Goal: Find specific page/section: Find specific page/section

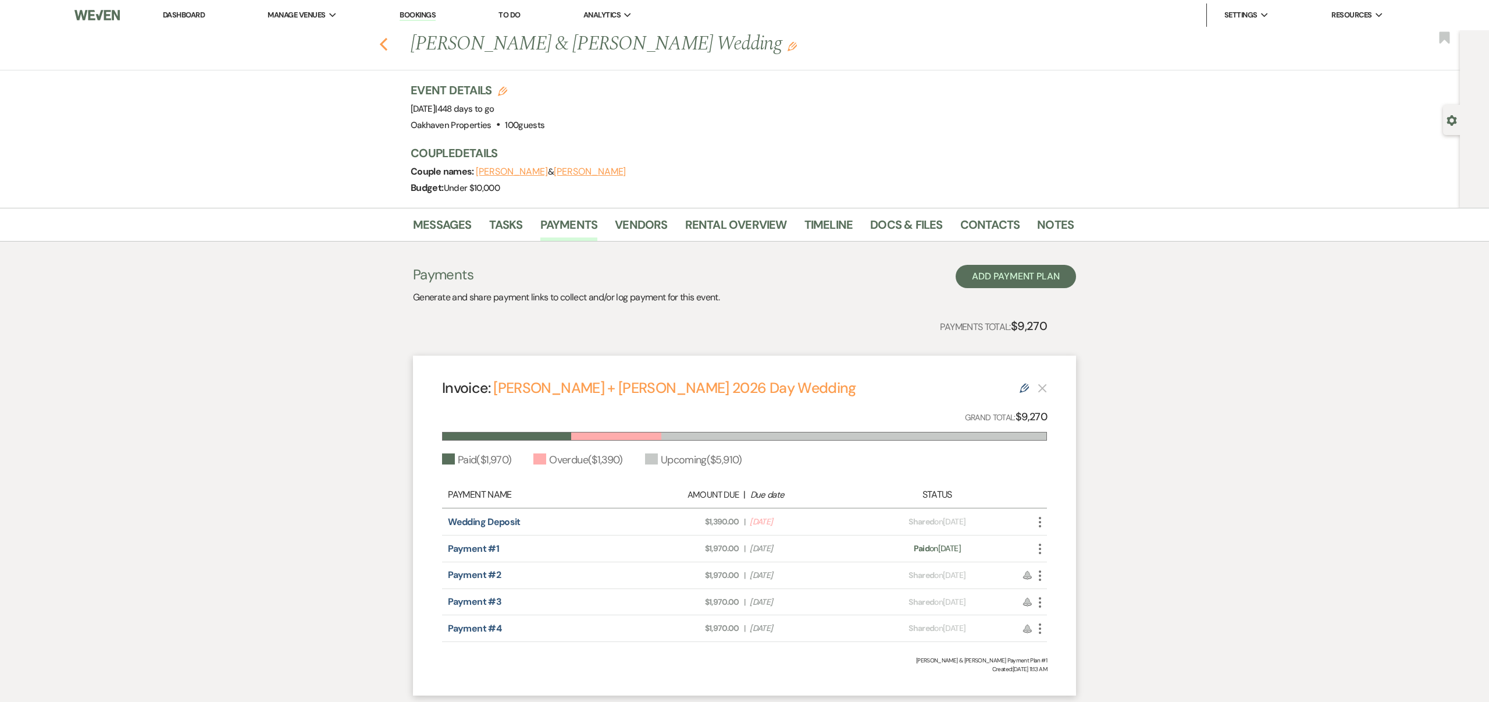
click at [383, 44] on icon "Previous" at bounding box center [383, 44] width 9 height 14
select select "5"
select select "8"
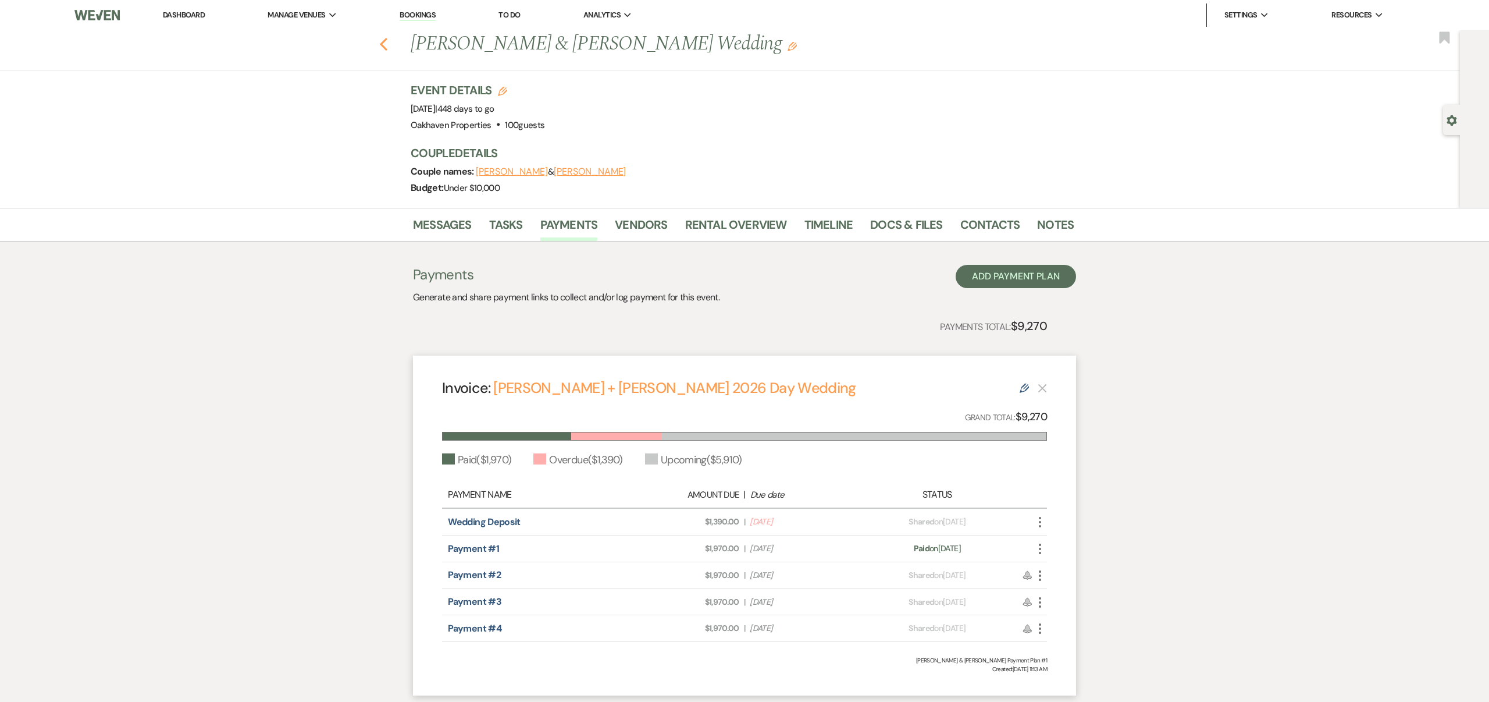
select select "5"
select select "8"
select select "6"
select select "8"
select select "6"
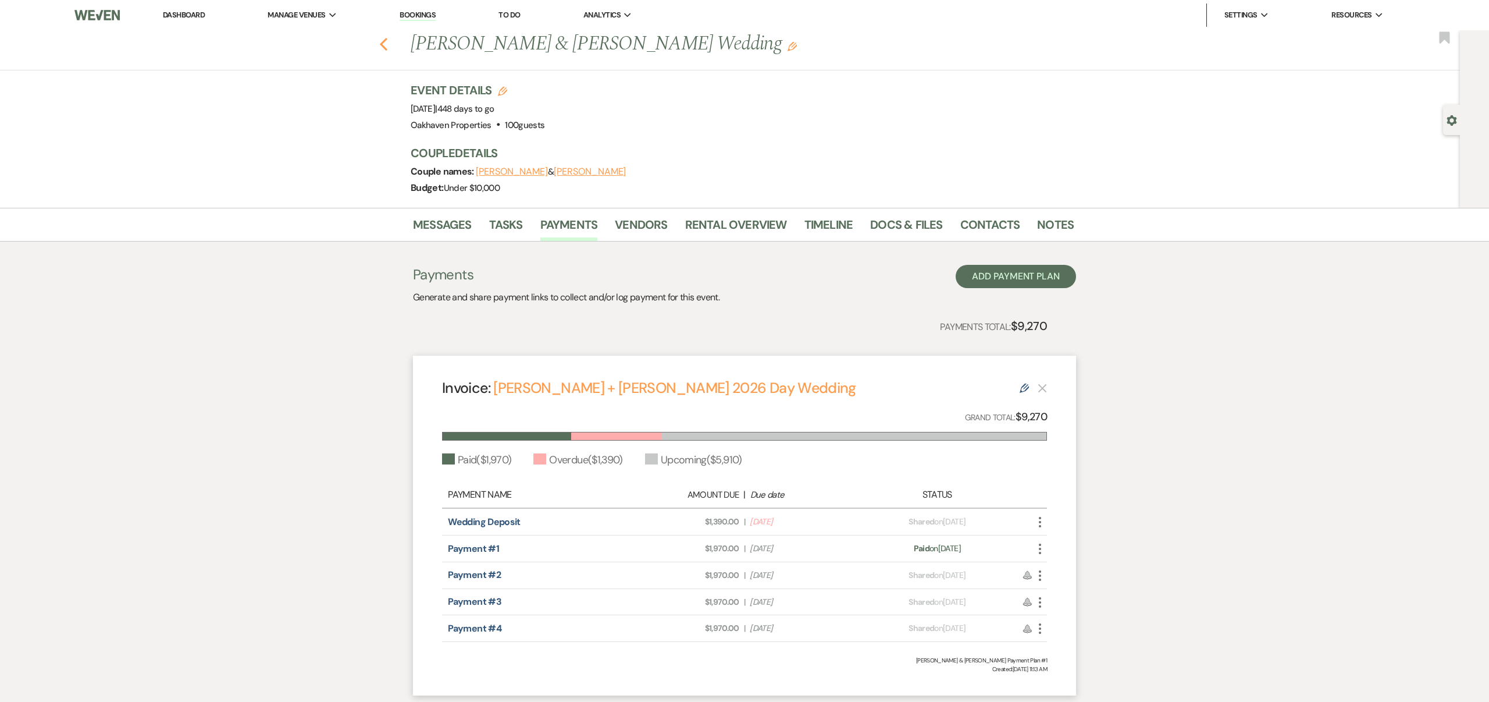
select select "8"
select select "6"
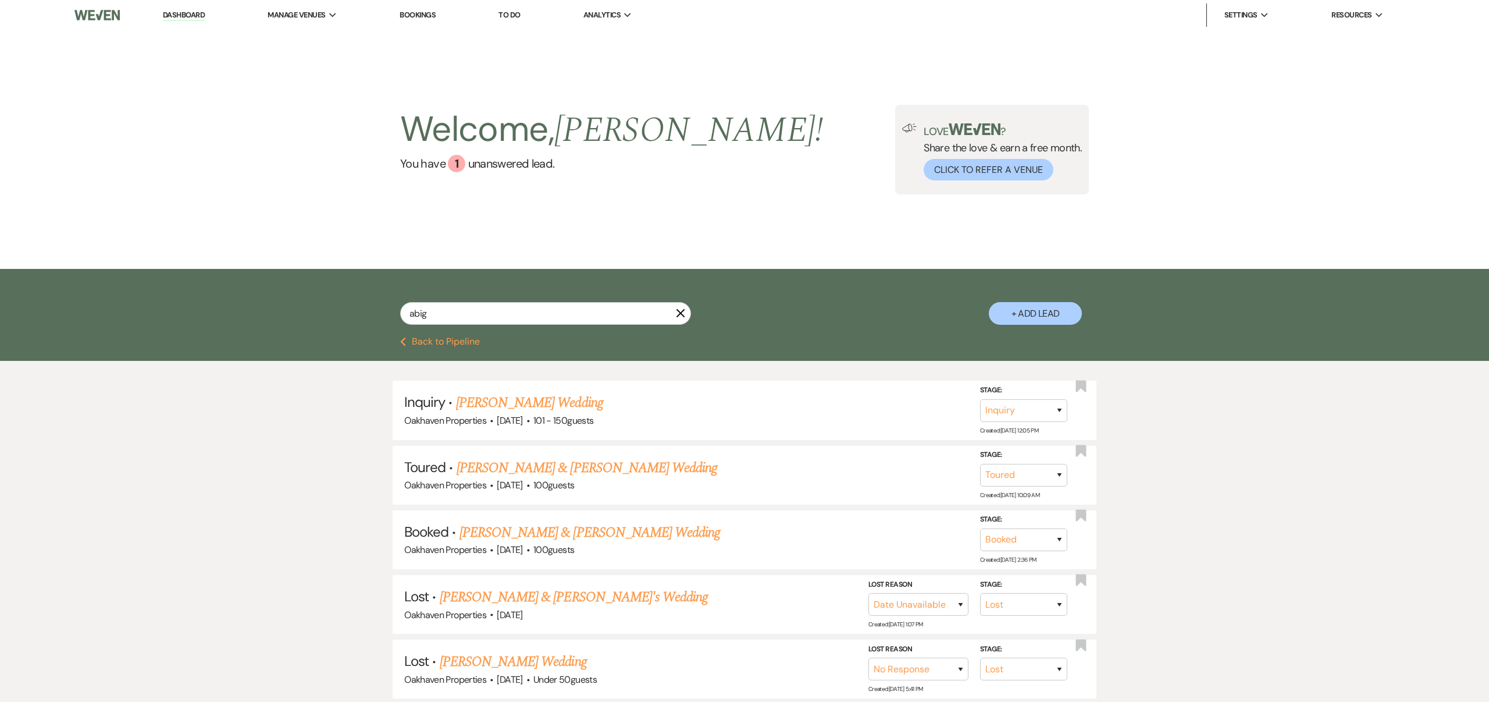
click at [681, 312] on icon "X" at bounding box center [680, 312] width 9 height 9
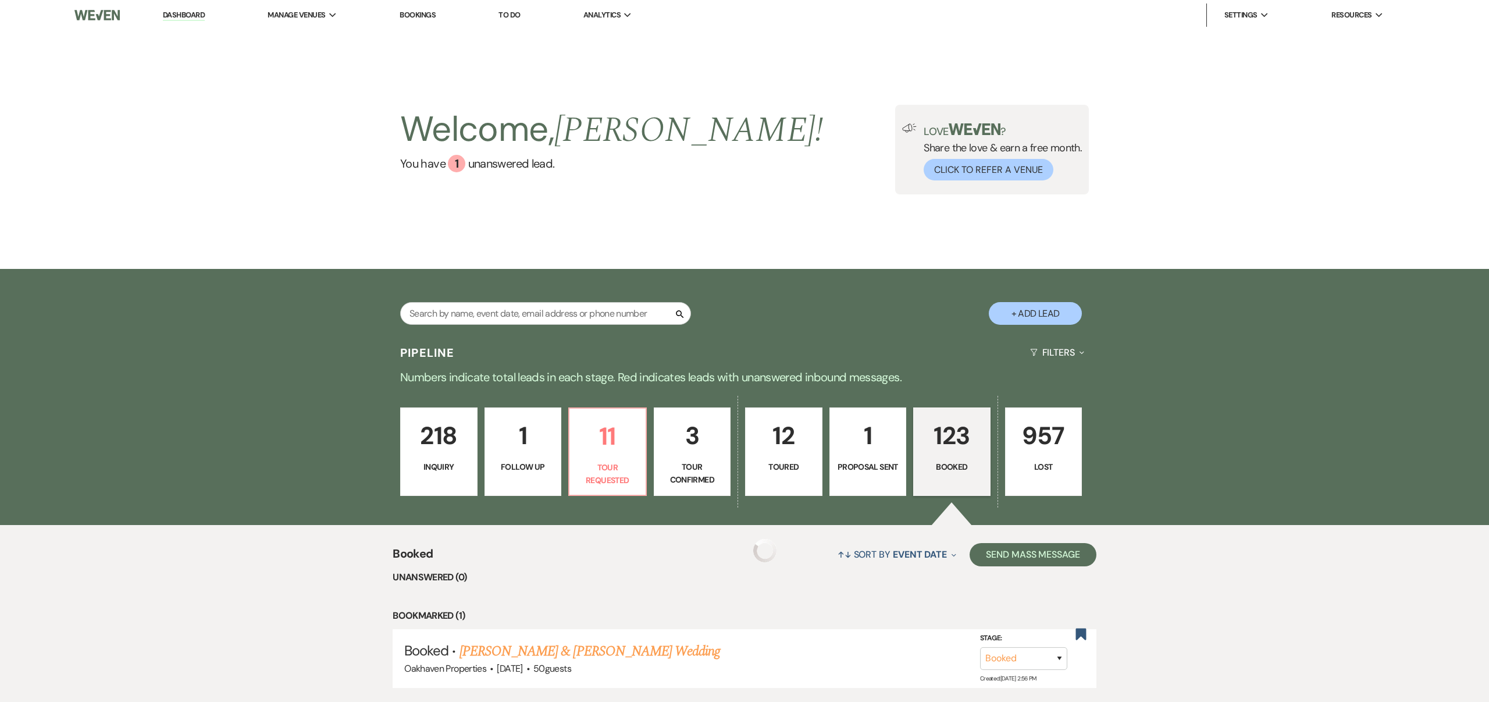
scroll to position [215, 0]
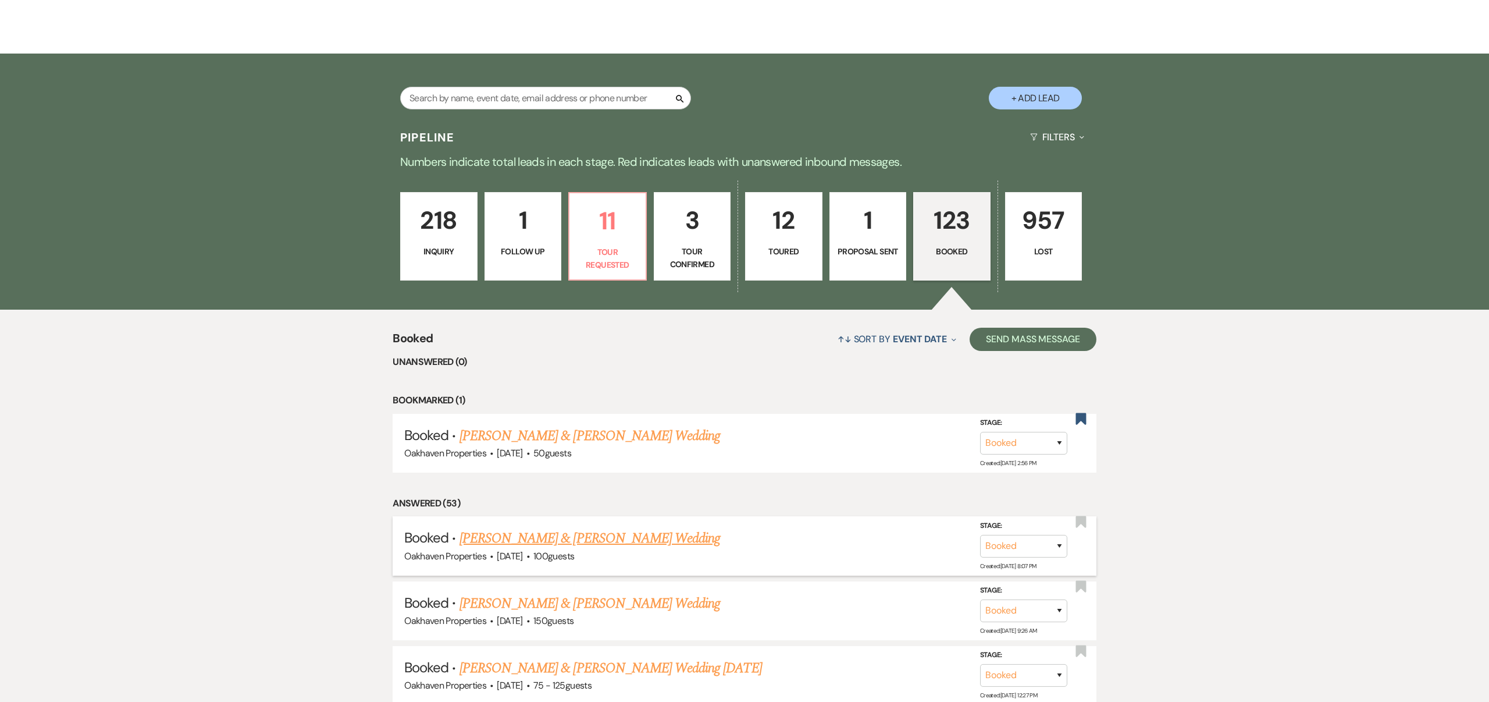
click at [633, 535] on link "[PERSON_NAME] & [PERSON_NAME] Wedding" at bounding box center [590, 538] width 261 height 21
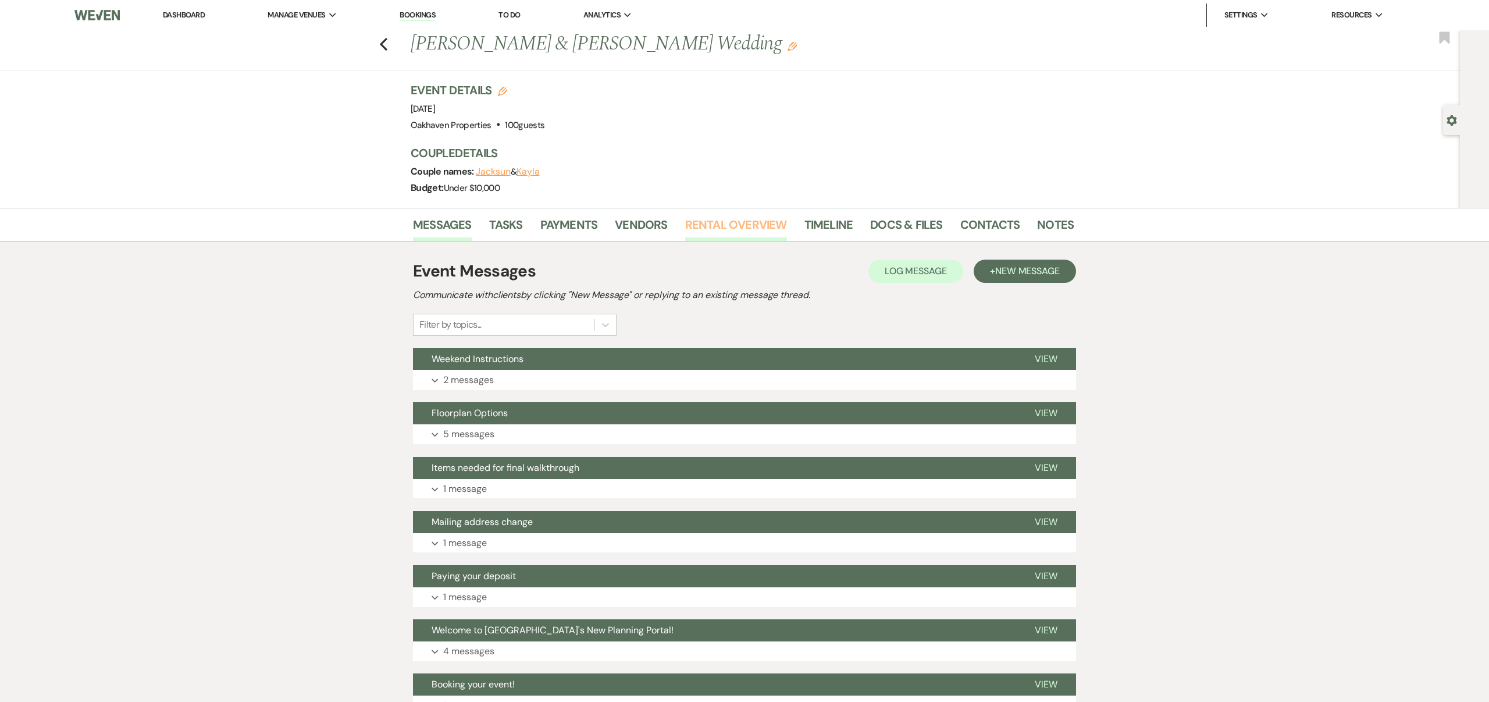
click at [768, 223] on link "Rental Overview" at bounding box center [736, 228] width 102 height 26
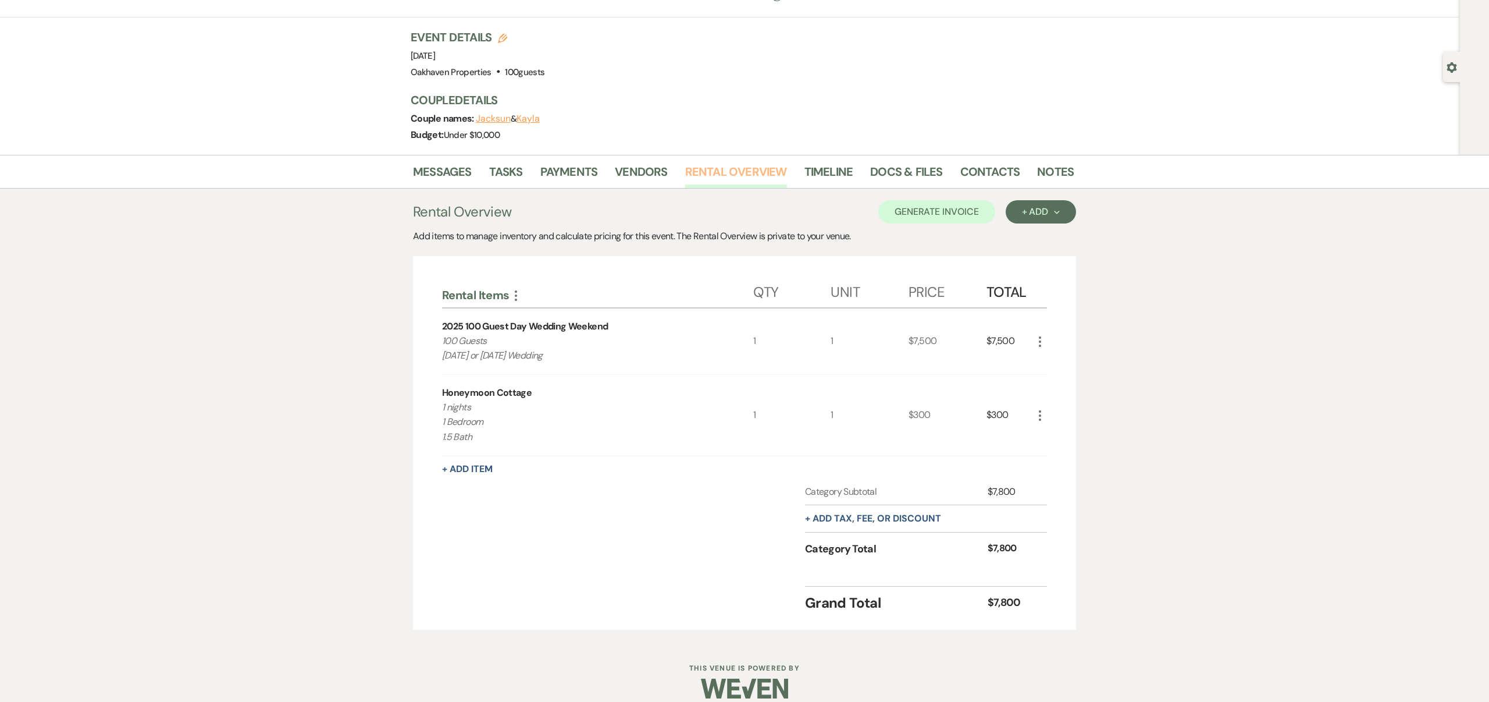
scroll to position [67, 0]
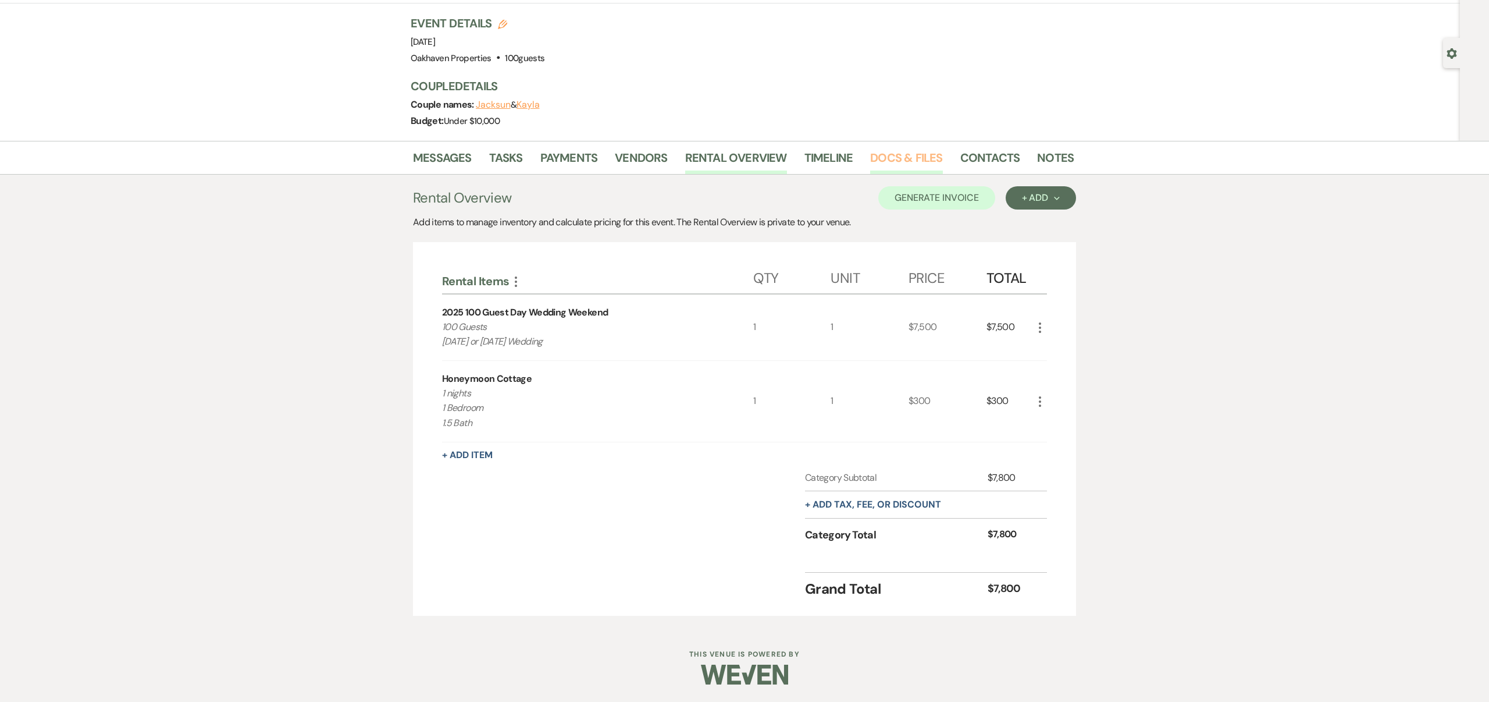
click at [882, 154] on link "Docs & Files" at bounding box center [906, 161] width 72 height 26
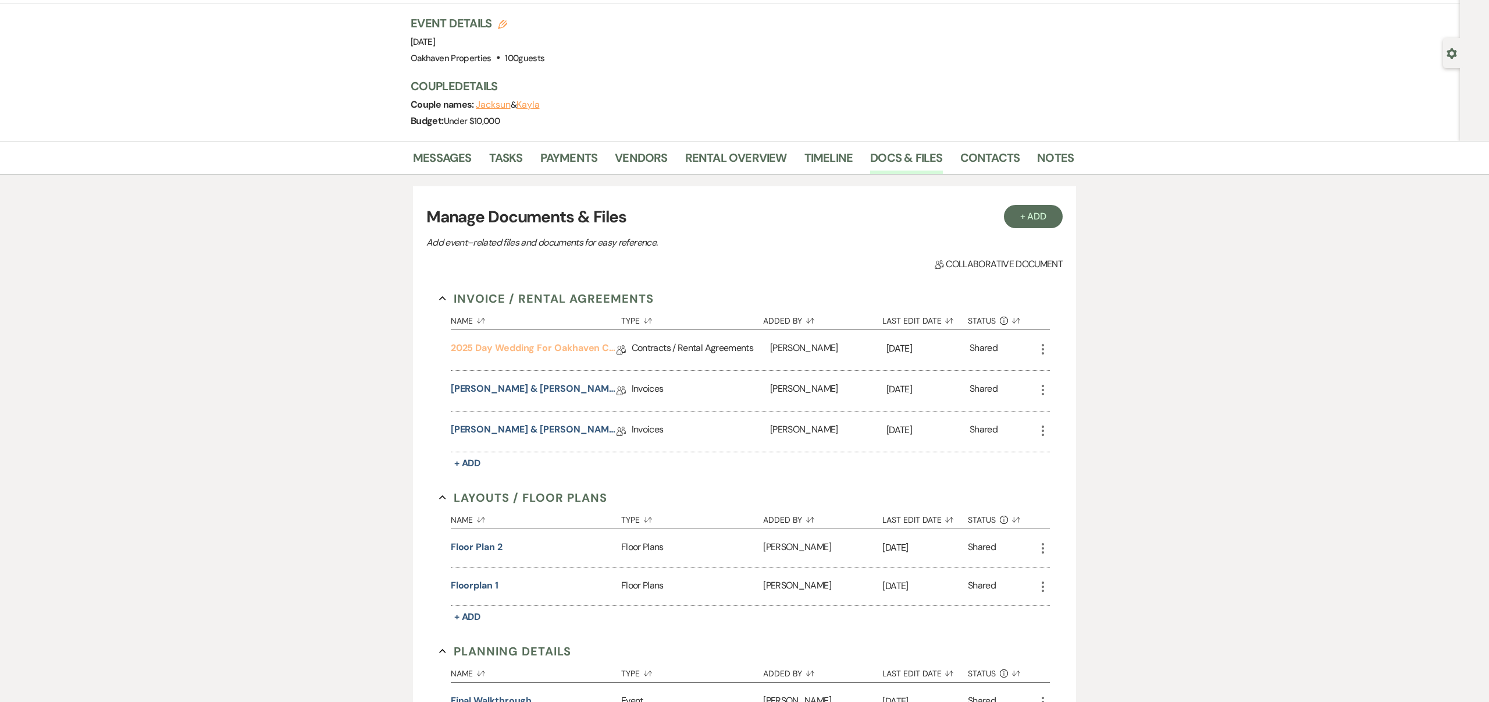
click at [584, 346] on link "2025 Day Wedding for Oakhaven Contract" at bounding box center [534, 350] width 166 height 18
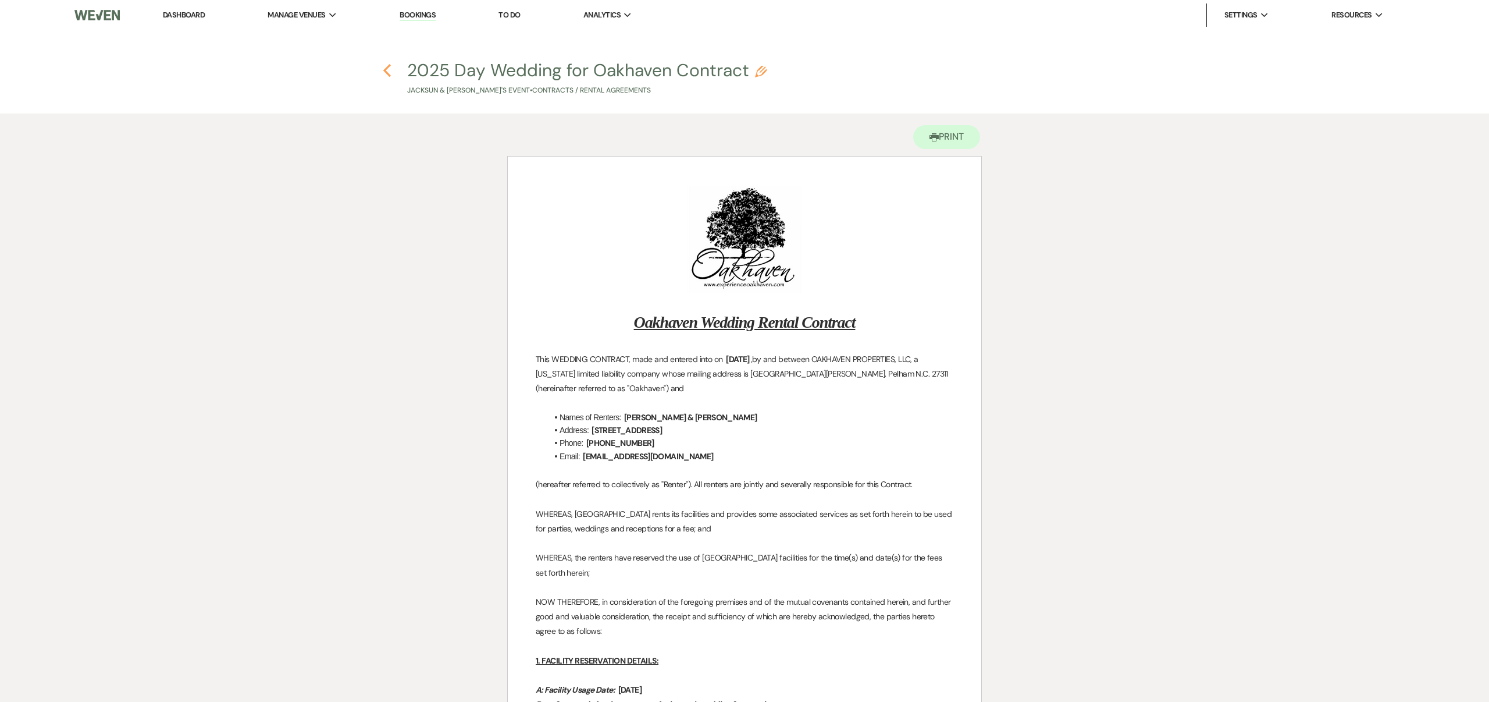
click at [389, 71] on icon "Previous" at bounding box center [387, 70] width 9 height 14
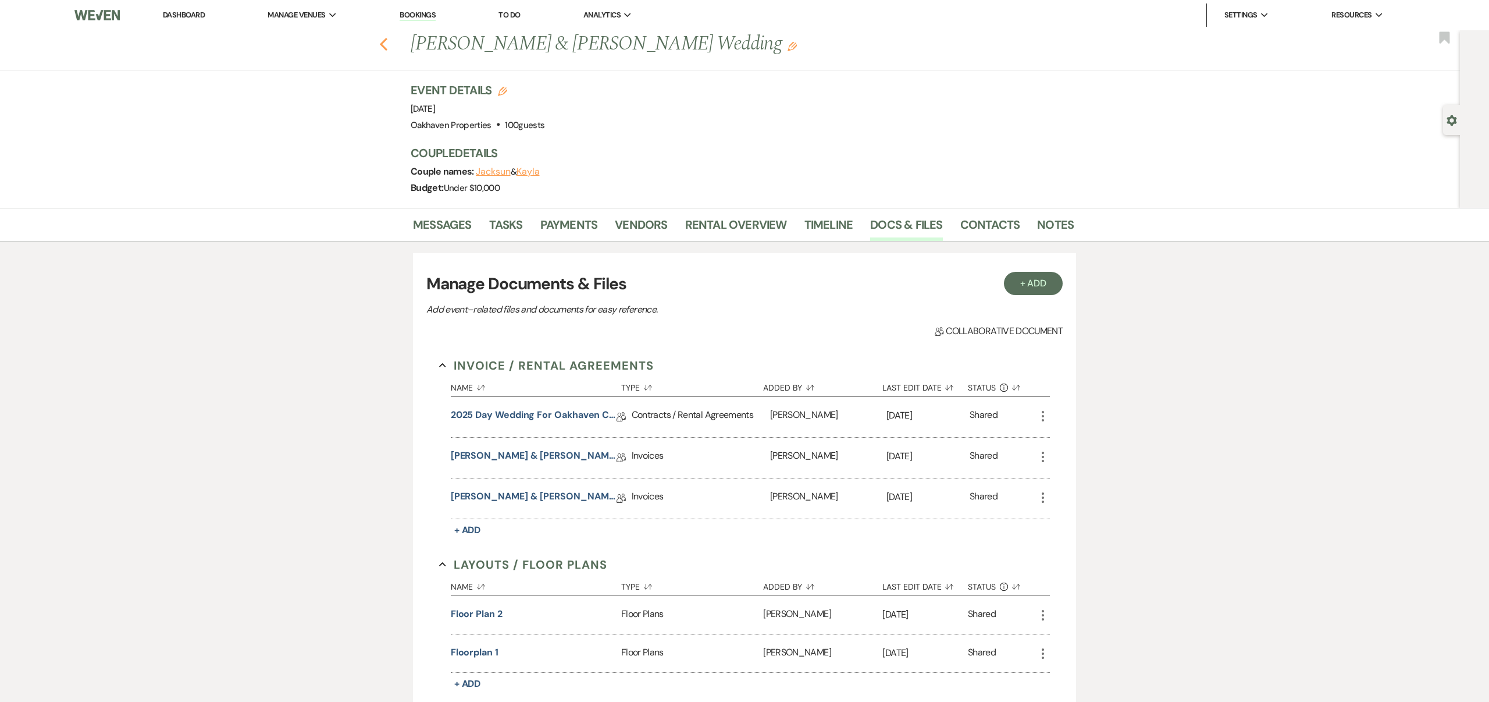
click at [385, 46] on icon "Previous" at bounding box center [383, 44] width 9 height 14
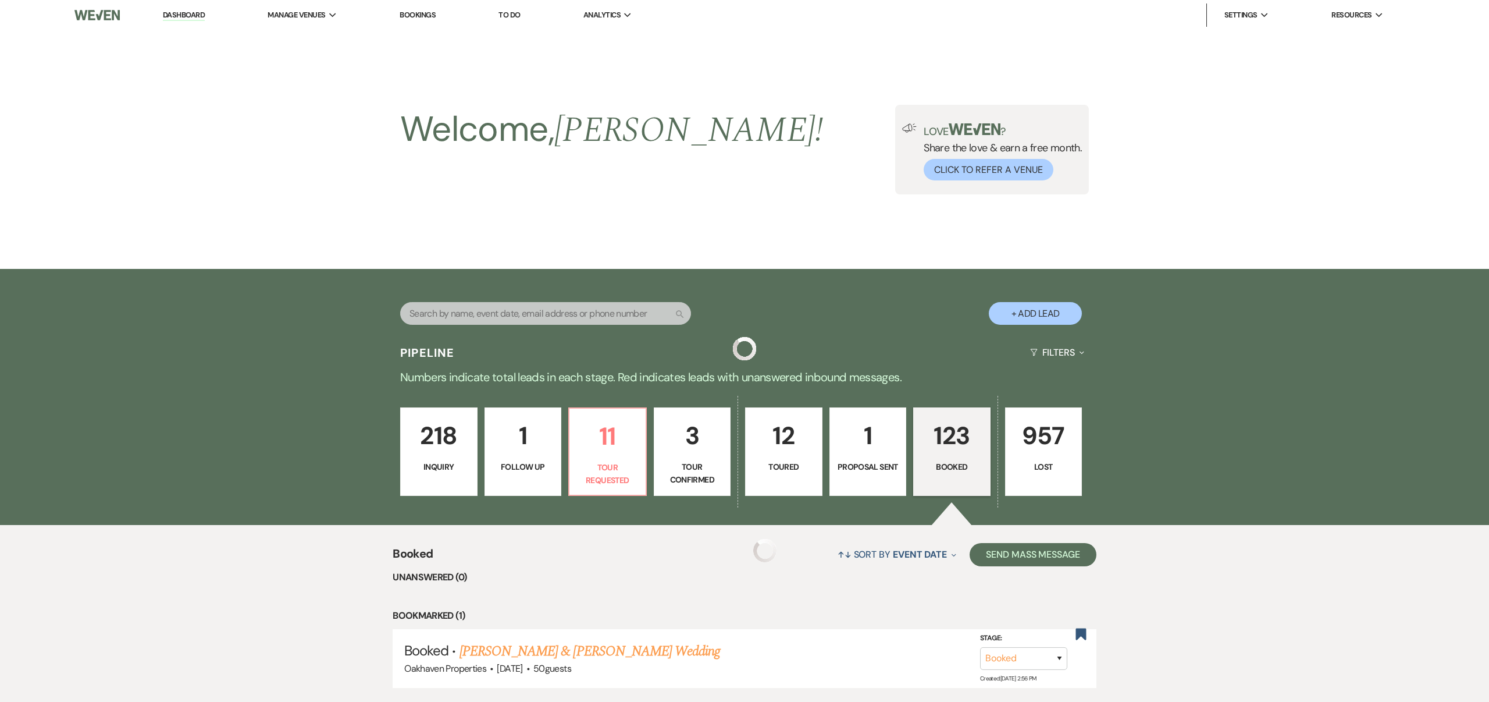
scroll to position [215, 0]
